Goal: Transaction & Acquisition: Book appointment/travel/reservation

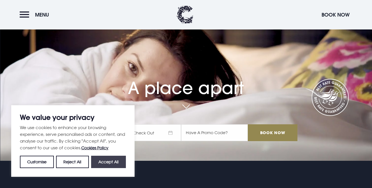
click at [108, 162] on button "Accept All" at bounding box center [108, 162] width 35 height 12
checkbox input "true"
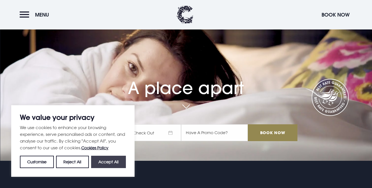
checkbox input "true"
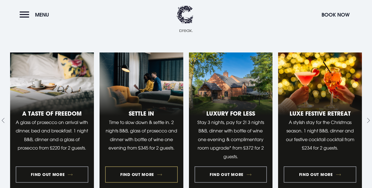
scroll to position [536, 0]
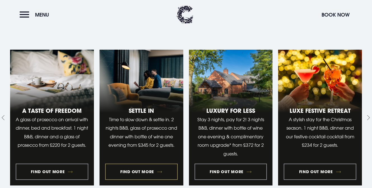
click at [142, 160] on link "2 of 10" at bounding box center [142, 117] width 84 height 135
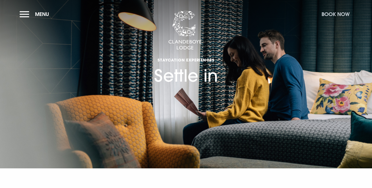
click at [338, 13] on button "Book Now" at bounding box center [336, 14] width 34 height 12
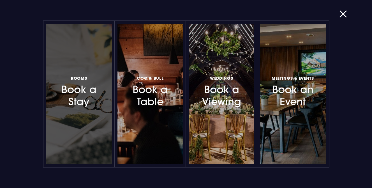
click at [81, 91] on h3 "Rooms Book a Stay" at bounding box center [78, 90] width 43 height 33
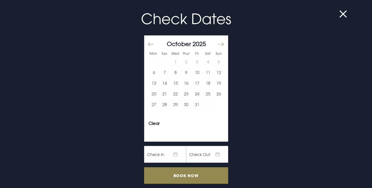
scroll to position [10, 0]
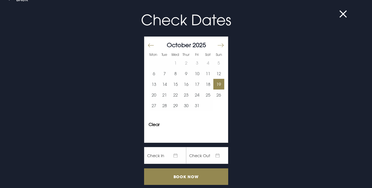
click at [220, 84] on button "19" at bounding box center [218, 84] width 11 height 11
click at [163, 95] on button "21" at bounding box center [164, 94] width 11 height 11
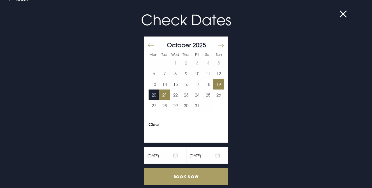
click at [185, 176] on input "Book Now" at bounding box center [186, 176] width 84 height 17
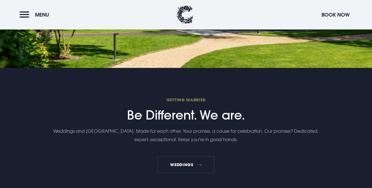
scroll to position [1305, 0]
